Goal: Information Seeking & Learning: Learn about a topic

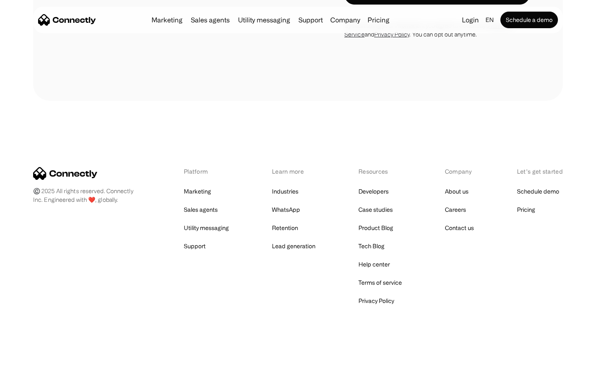
scroll to position [1592, 0]
